Goal: Task Accomplishment & Management: Complete application form

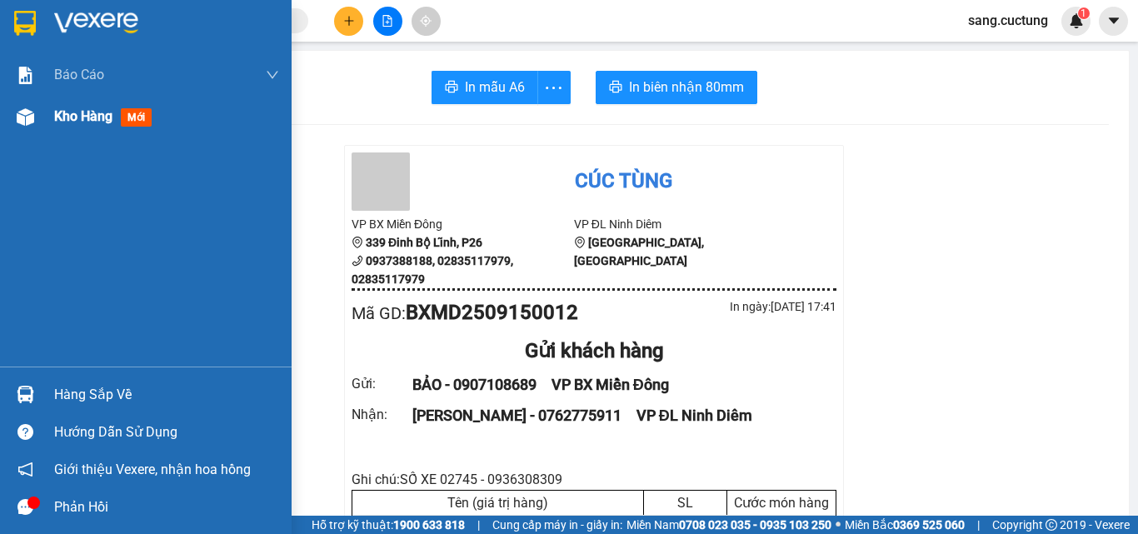
click at [23, 123] on img at bounding box center [25, 116] width 17 height 17
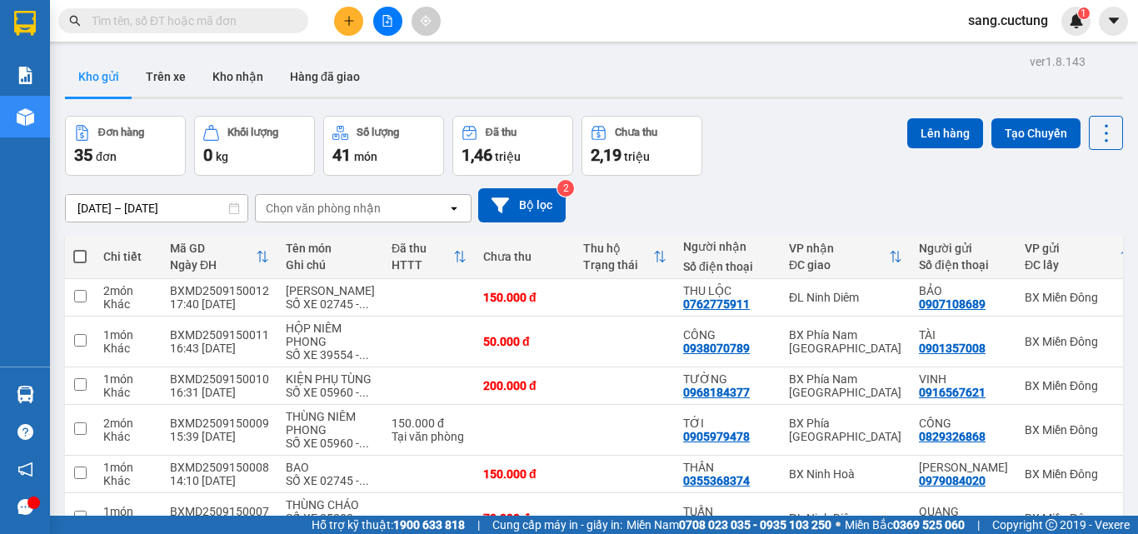
click at [926, 184] on div "[DATE] – [DATE] Press the down arrow key to interact with the calendar and sele…" at bounding box center [594, 205] width 1058 height 59
click at [1019, 303] on icon at bounding box center [1025, 298] width 12 height 12
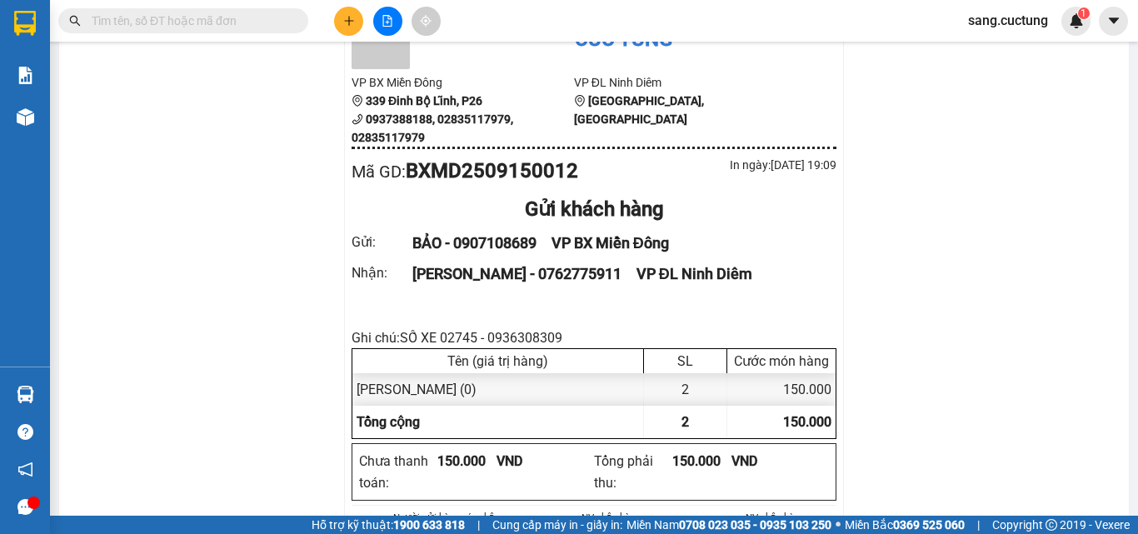
scroll to position [167, 0]
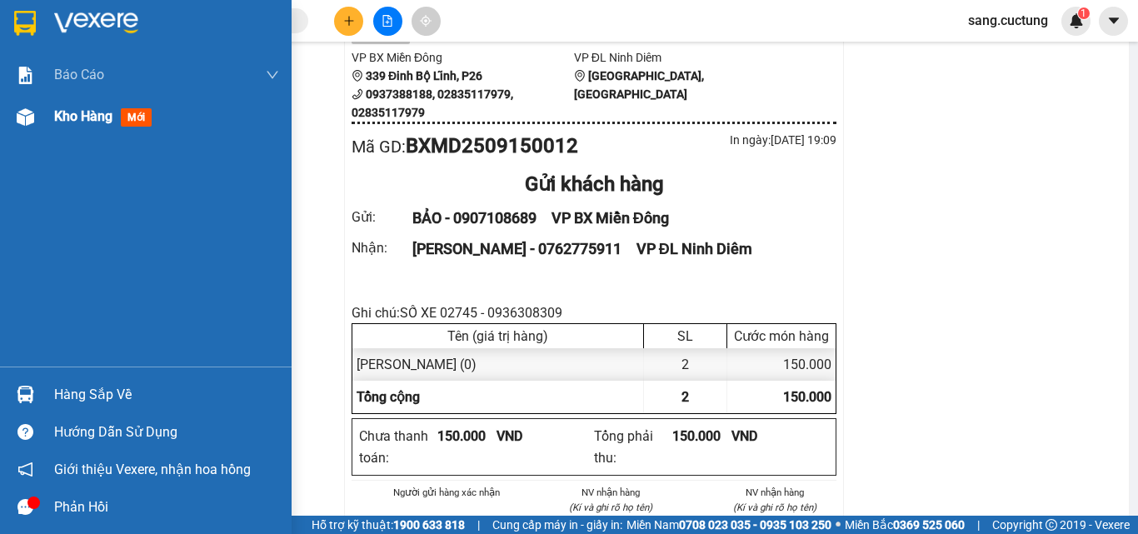
click at [39, 127] on div at bounding box center [25, 116] width 29 height 29
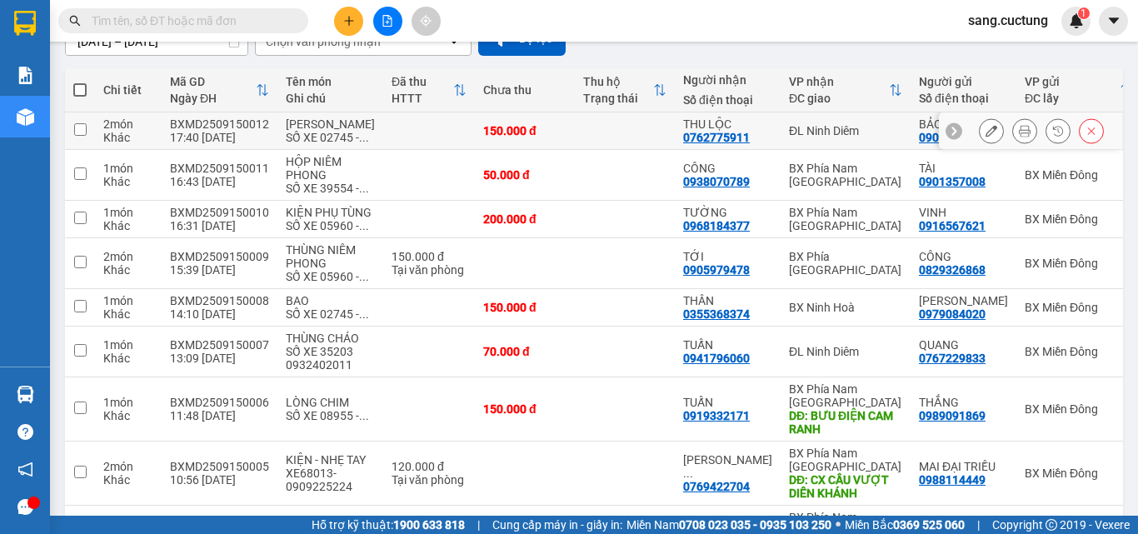
click at [986, 137] on icon at bounding box center [992, 131] width 12 height 12
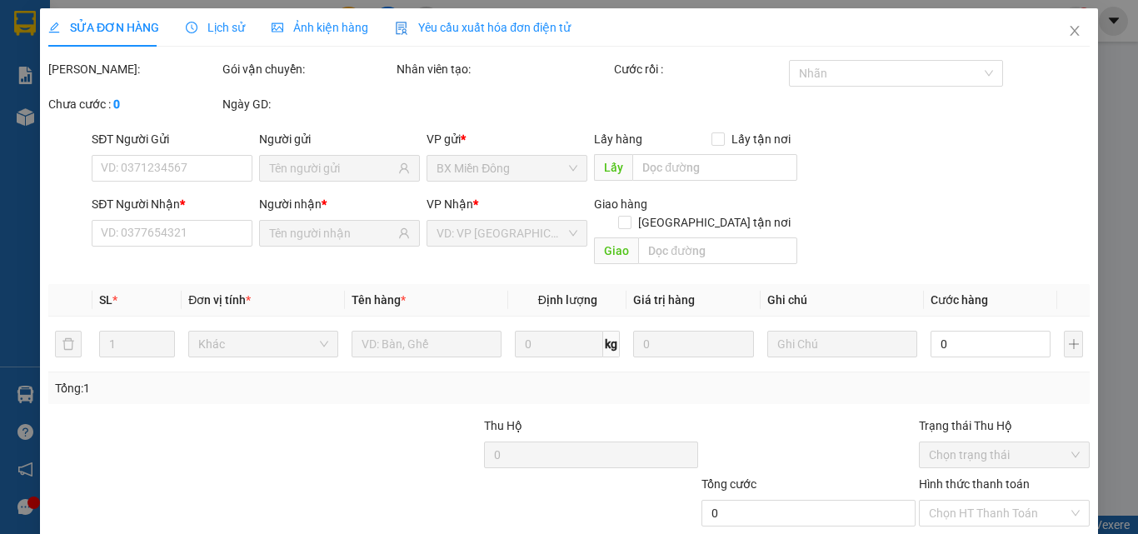
type input "0907108689"
type input "0762775911"
type input "150.000"
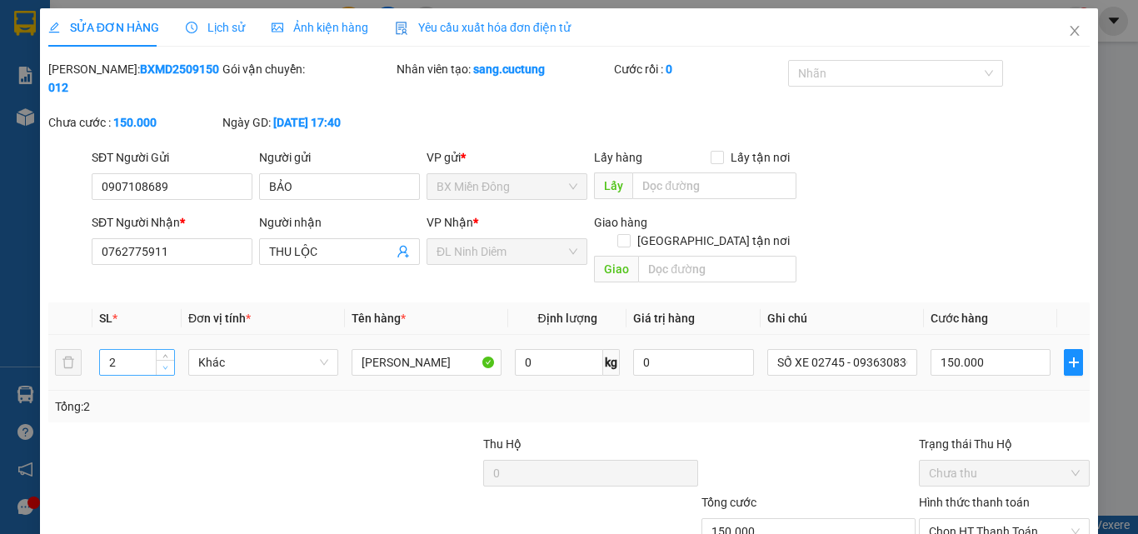
click at [170, 360] on span "Decrease Value" at bounding box center [165, 367] width 18 height 15
type input "1"
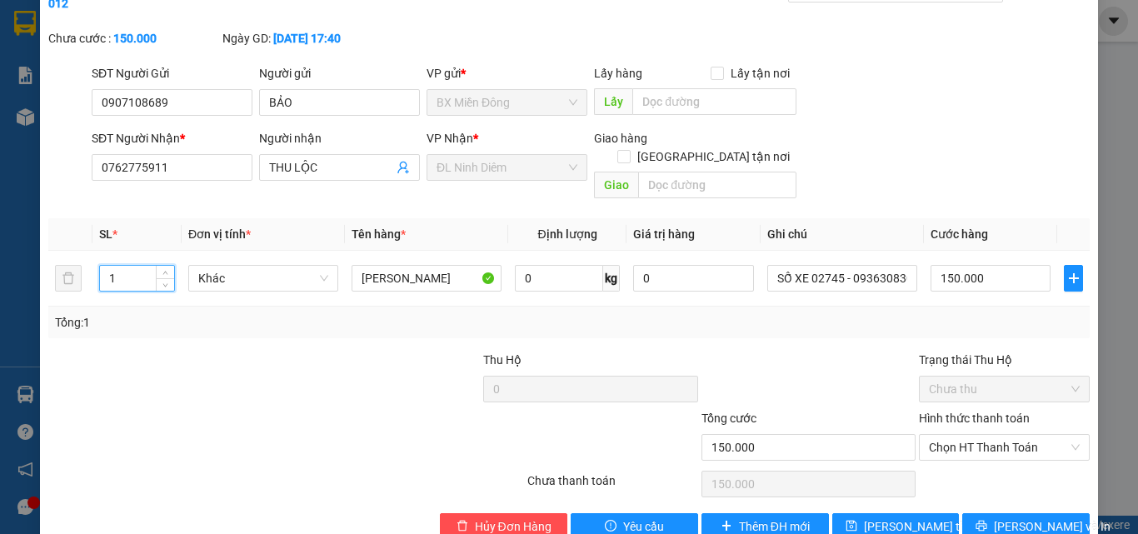
scroll to position [86, 0]
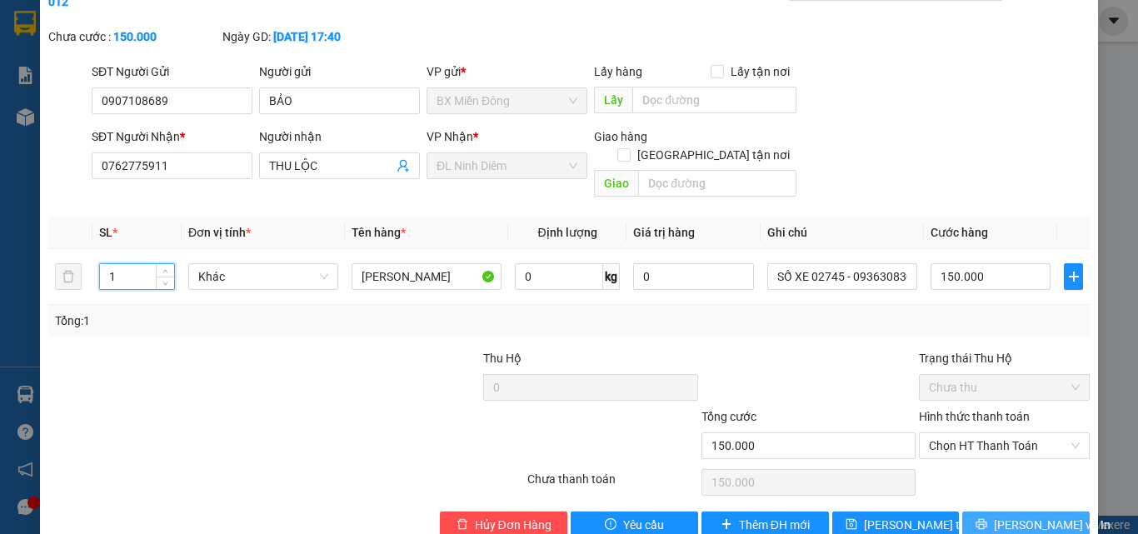
click at [987, 519] on icon "printer" at bounding box center [982, 524] width 11 height 11
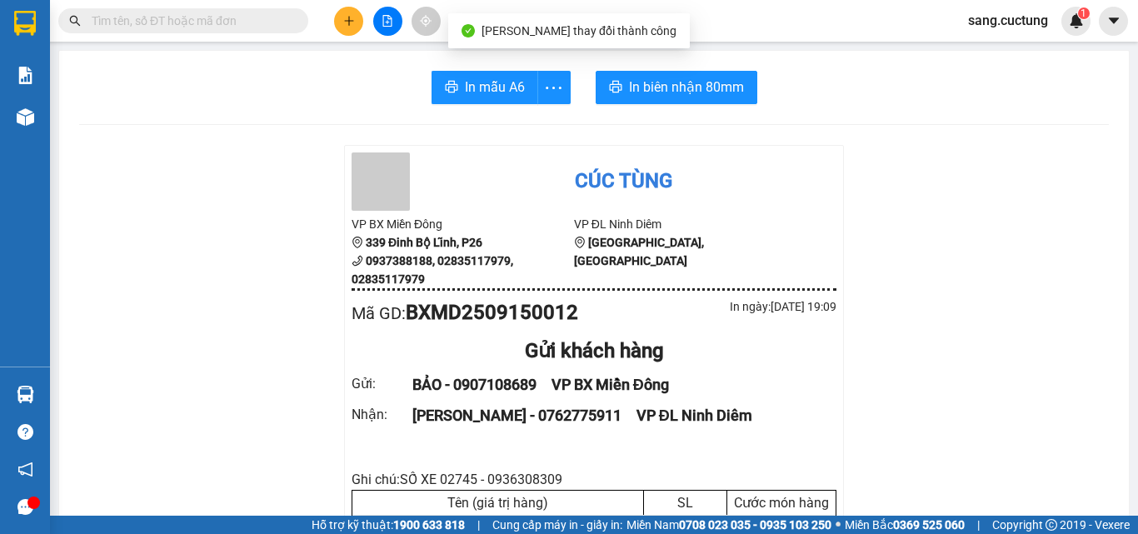
scroll to position [167, 0]
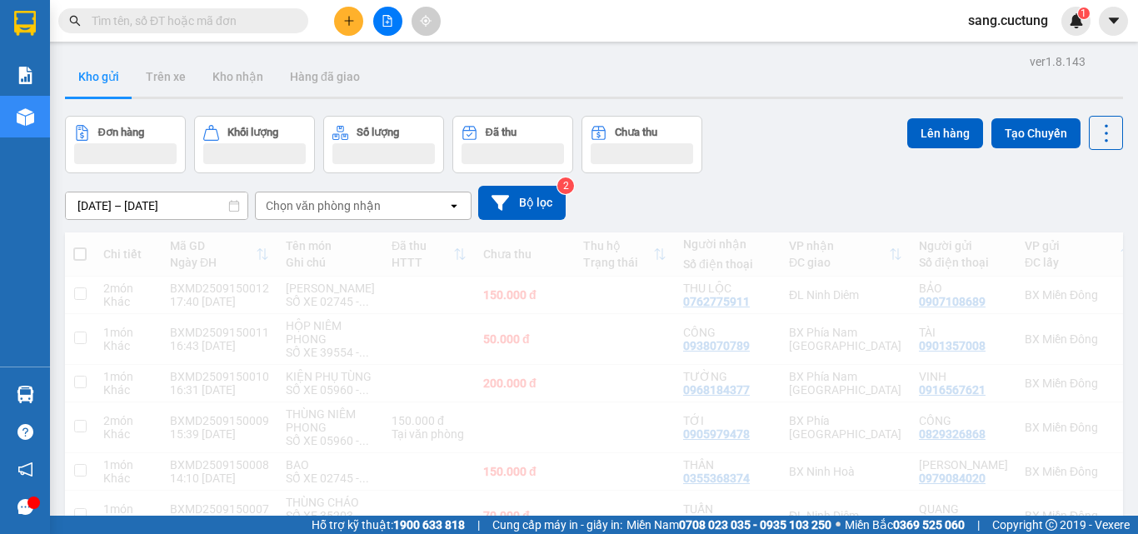
click at [1059, 35] on div "sang.cuctung 1" at bounding box center [1023, 21] width 136 height 29
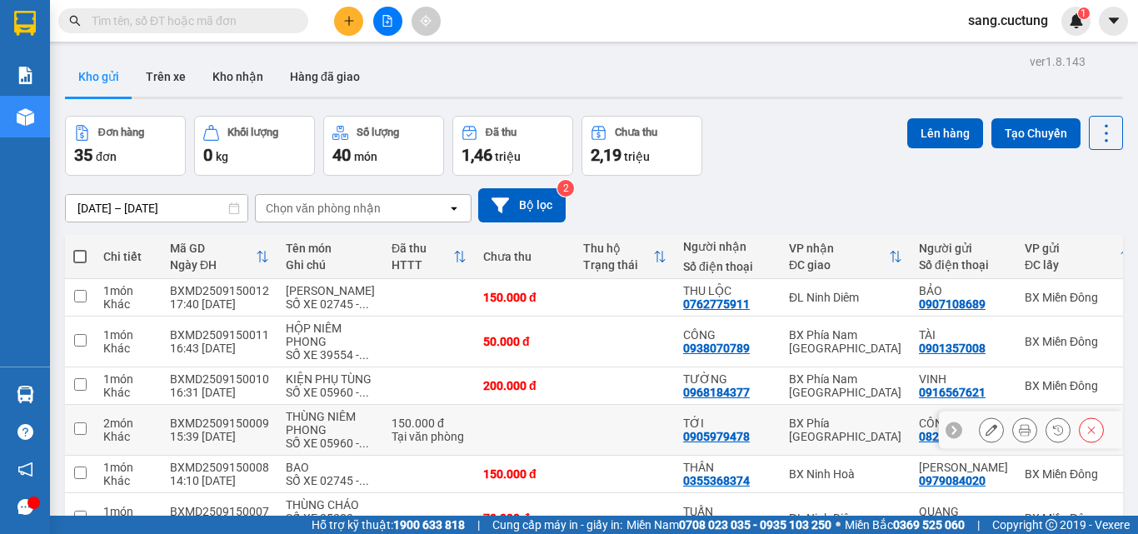
scroll to position [167, 0]
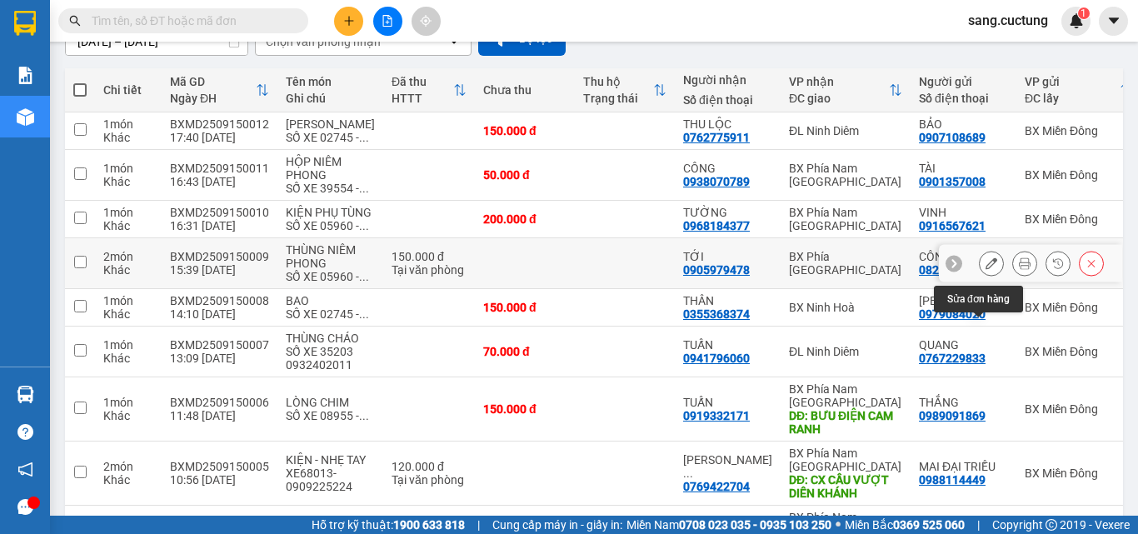
click at [986, 269] on icon at bounding box center [992, 263] width 12 height 12
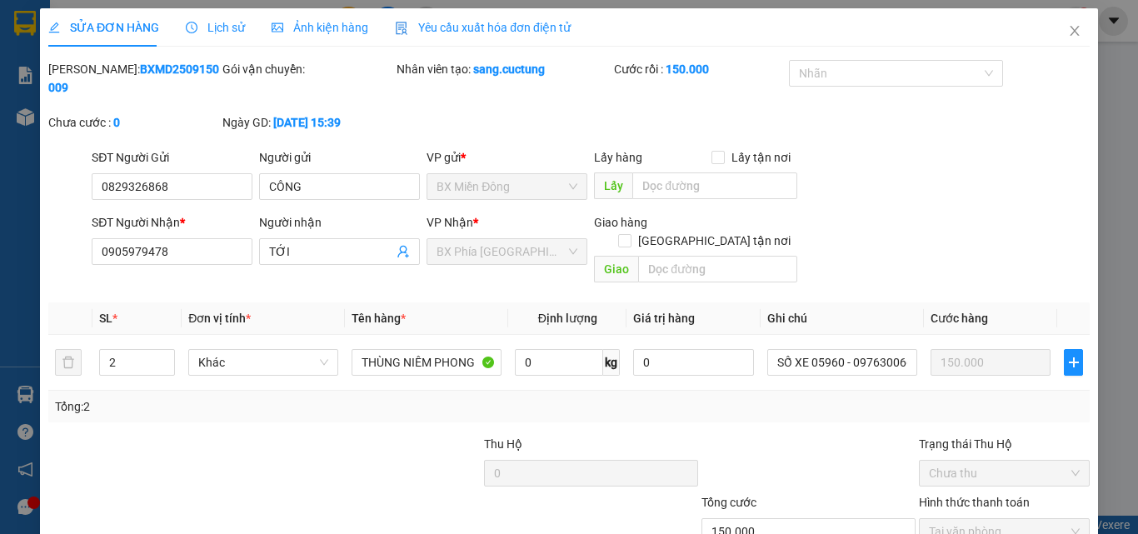
type input "0829326868"
type input "0905979478"
type input "150.000"
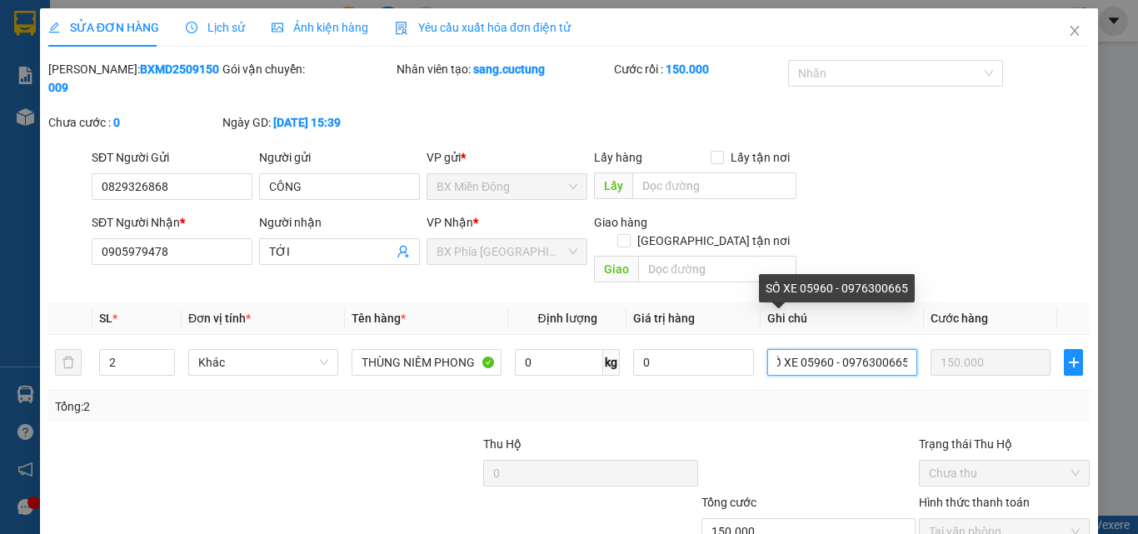
drag, startPoint x: 807, startPoint y: 331, endPoint x: 977, endPoint y: 358, distance: 172.2
click at [977, 358] on div "SL * Đơn vị tính * Tên hàng * Định lượng Giá trị hàng Ghi chú Cước hàng 2 Khác …" at bounding box center [569, 362] width 1042 height 120
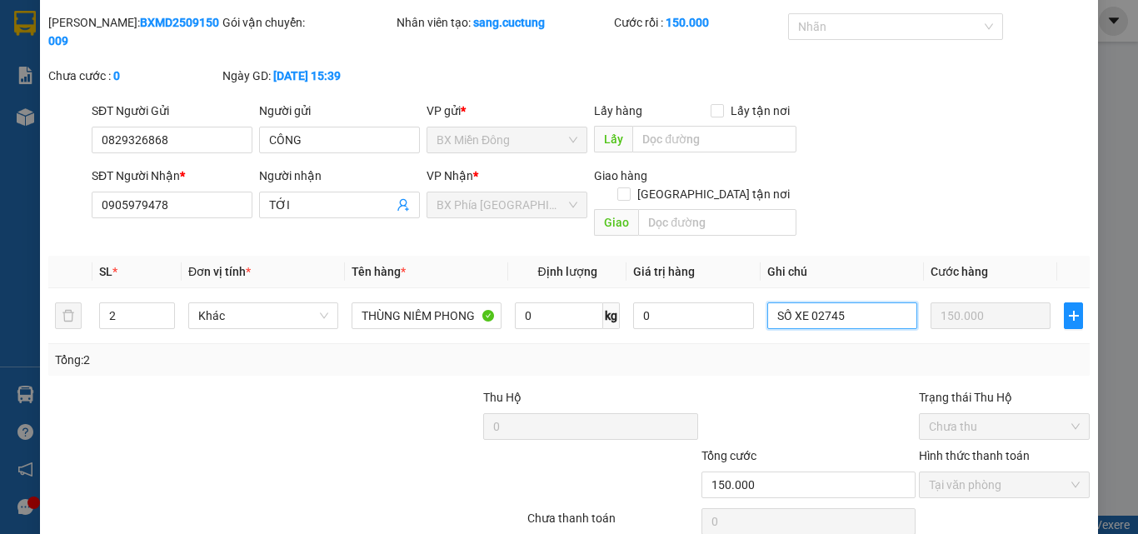
scroll to position [86, 0]
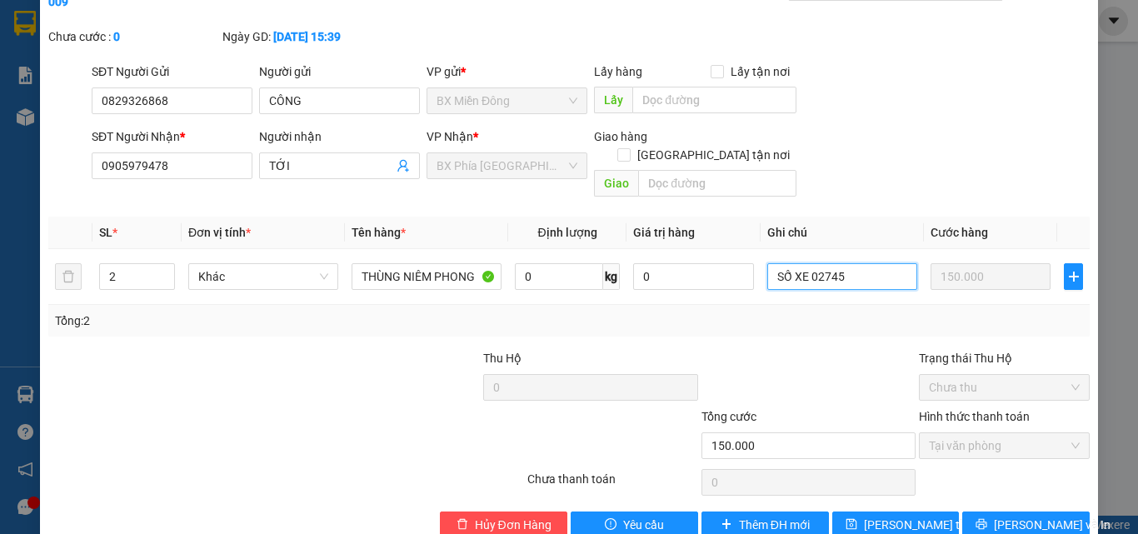
type input "SỐ XE 02745"
click at [997, 503] on div "SỬA ĐƠN HÀNG Lịch sử Ảnh kiện hàng Yêu cầu xuất hóa đơn điện tử Total Paid Fee …" at bounding box center [569, 237] width 1058 height 628
click at [980, 512] on button "[PERSON_NAME] và In" at bounding box center [1025, 525] width 127 height 27
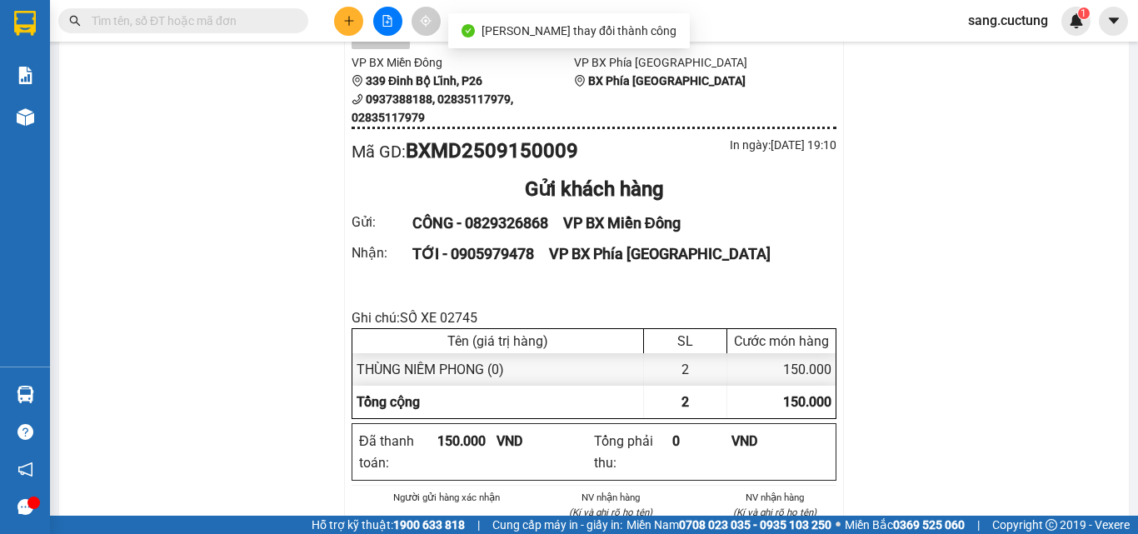
scroll to position [167, 0]
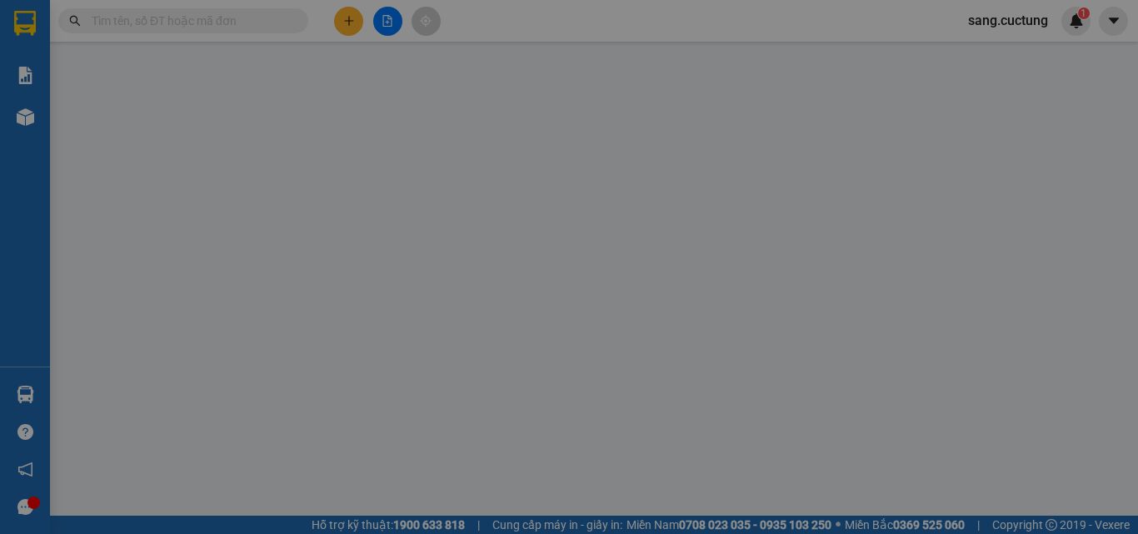
type input "0829326868"
type input "0905979478"
type input "150.000"
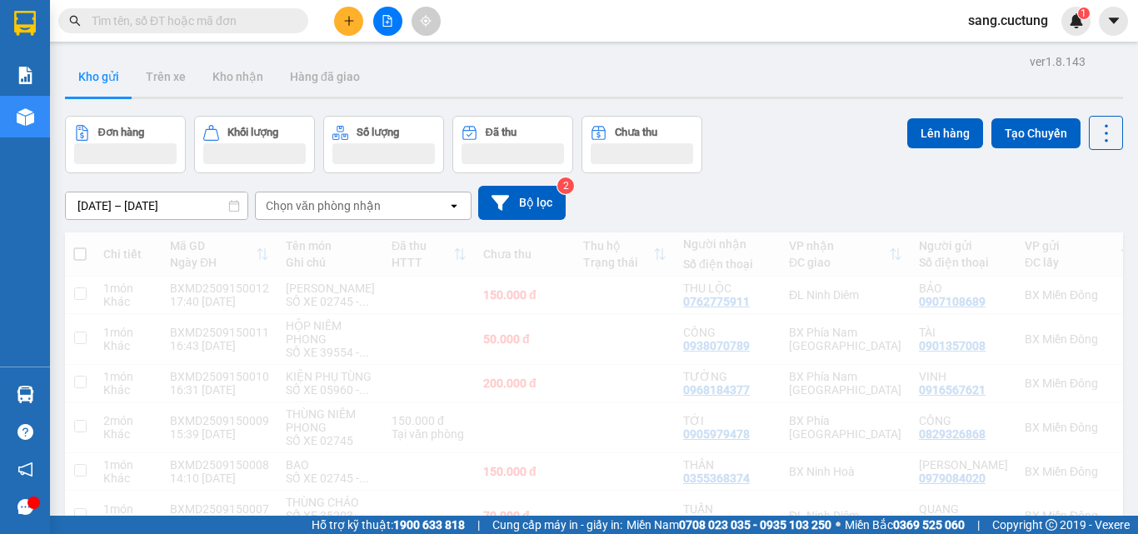
scroll to position [167, 0]
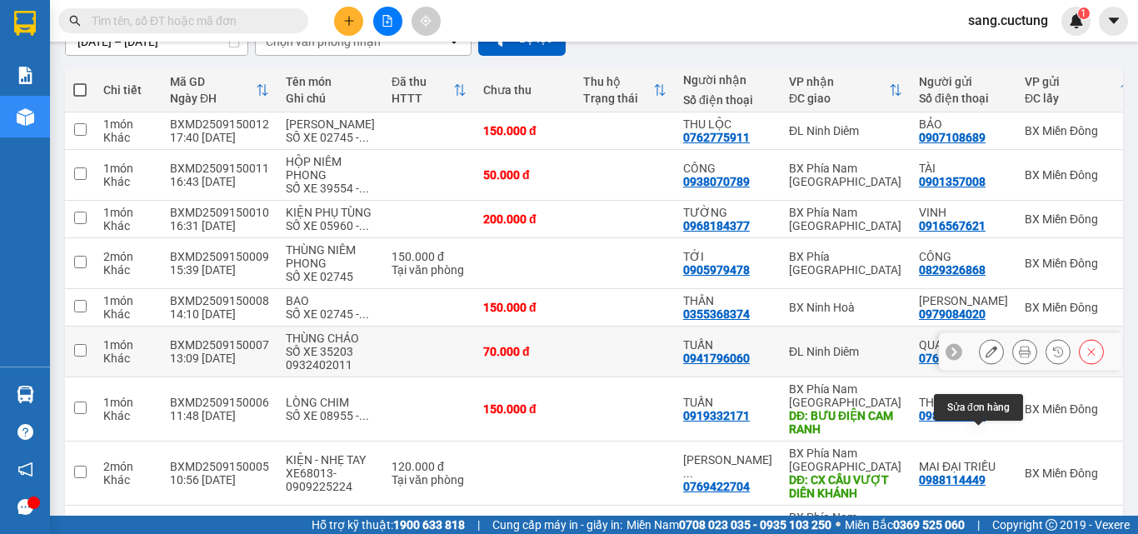
click at [986, 357] on icon at bounding box center [992, 352] width 12 height 12
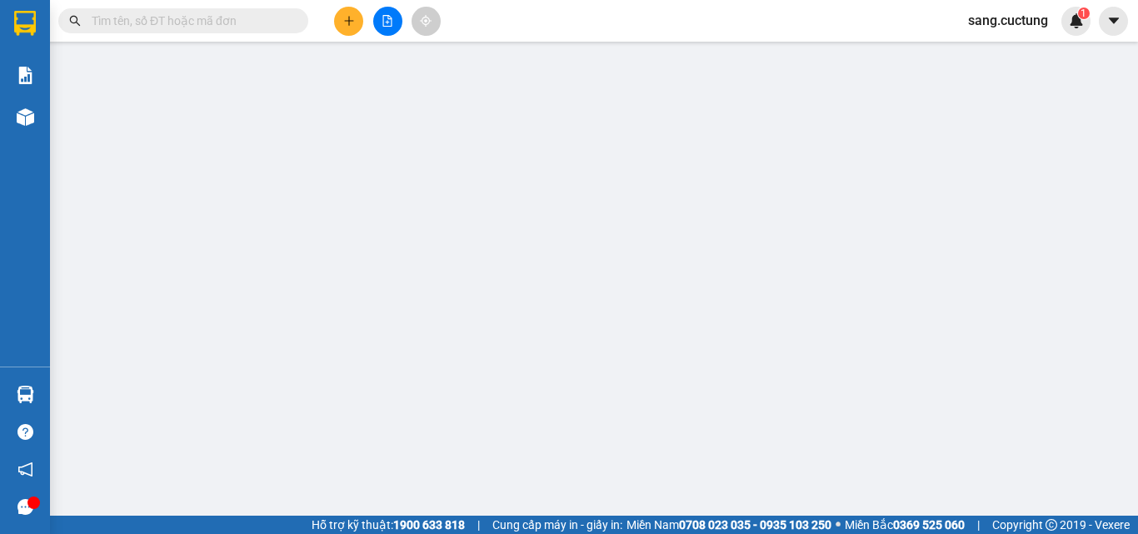
type input "0767229833"
type input "0941796060"
type input "70.000"
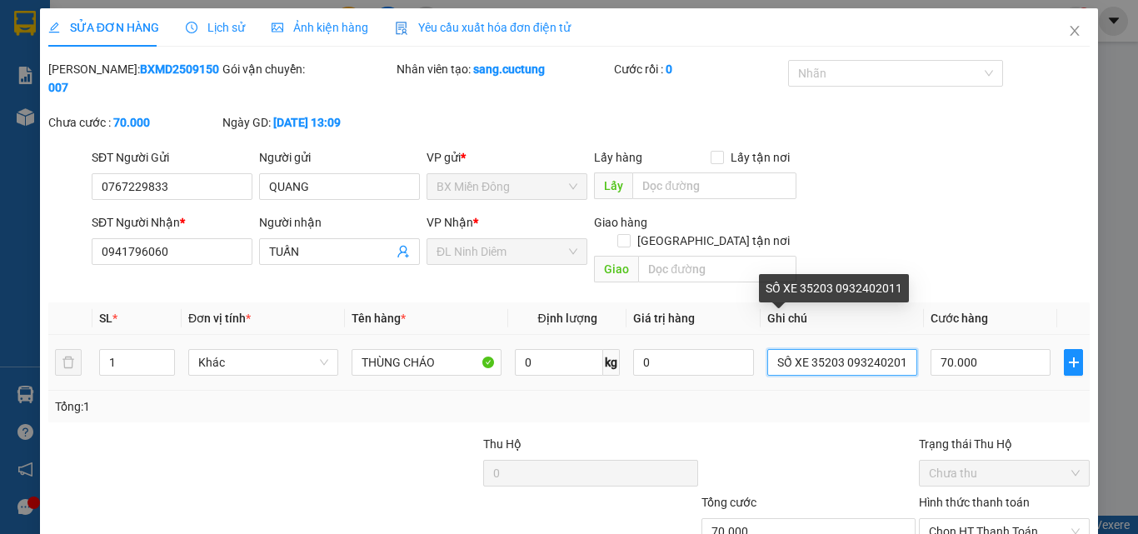
scroll to position [0, 3]
drag, startPoint x: 804, startPoint y: 331, endPoint x: 998, endPoint y: 357, distance: 196.0
click at [998, 357] on div "SL * Đơn vị tính * Tên hàng * Định lượng Giá trị hàng Ghi chú Cước hàng 1 Khác …" at bounding box center [569, 362] width 1042 height 120
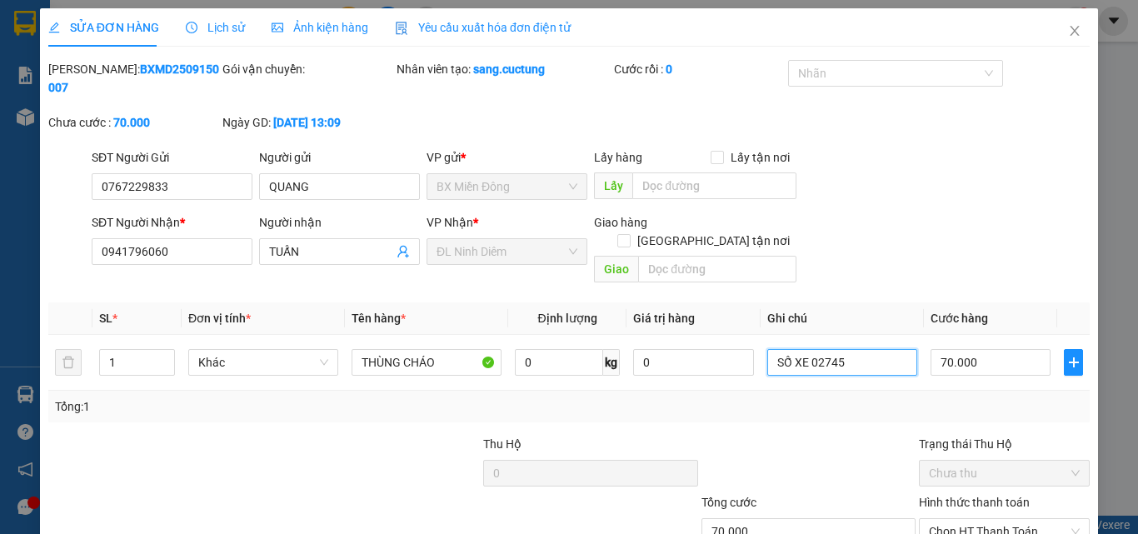
scroll to position [86, 0]
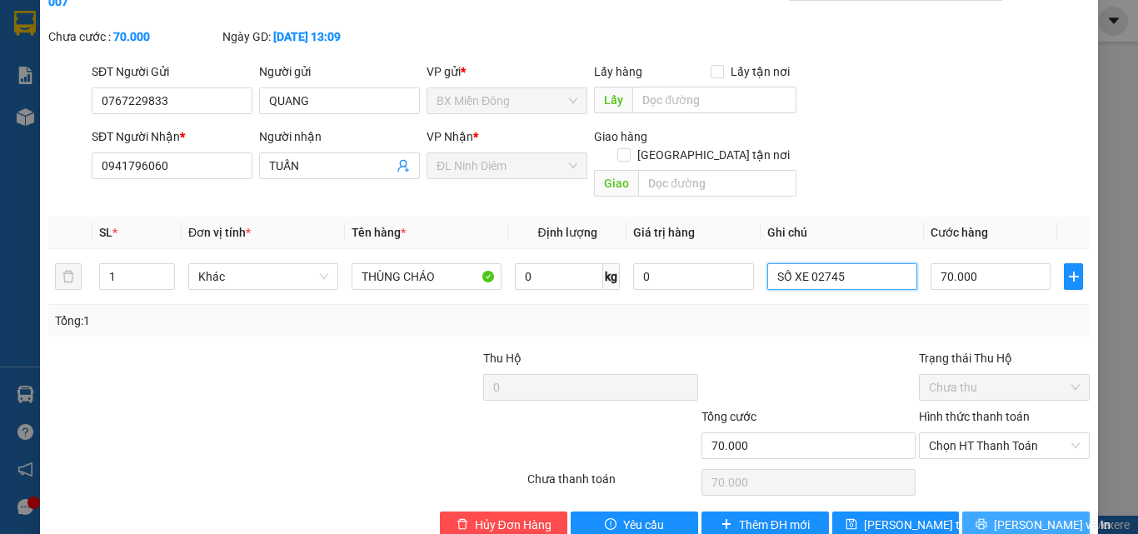
type input "SỐ XE 02745"
click at [1007, 516] on span "[PERSON_NAME] và In" at bounding box center [1052, 525] width 117 height 18
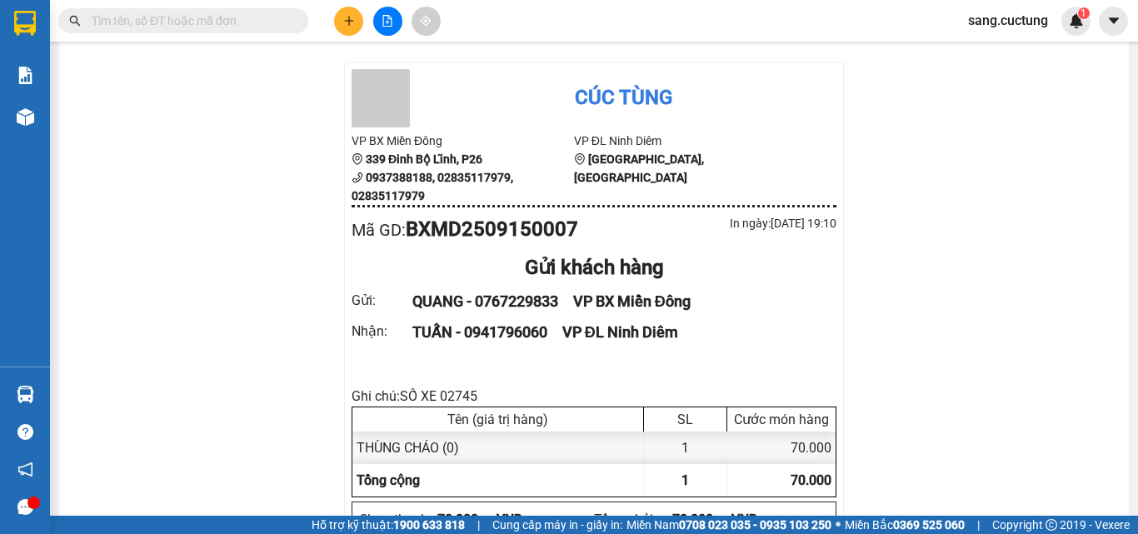
scroll to position [167, 0]
